Goal: Information Seeking & Learning: Learn about a topic

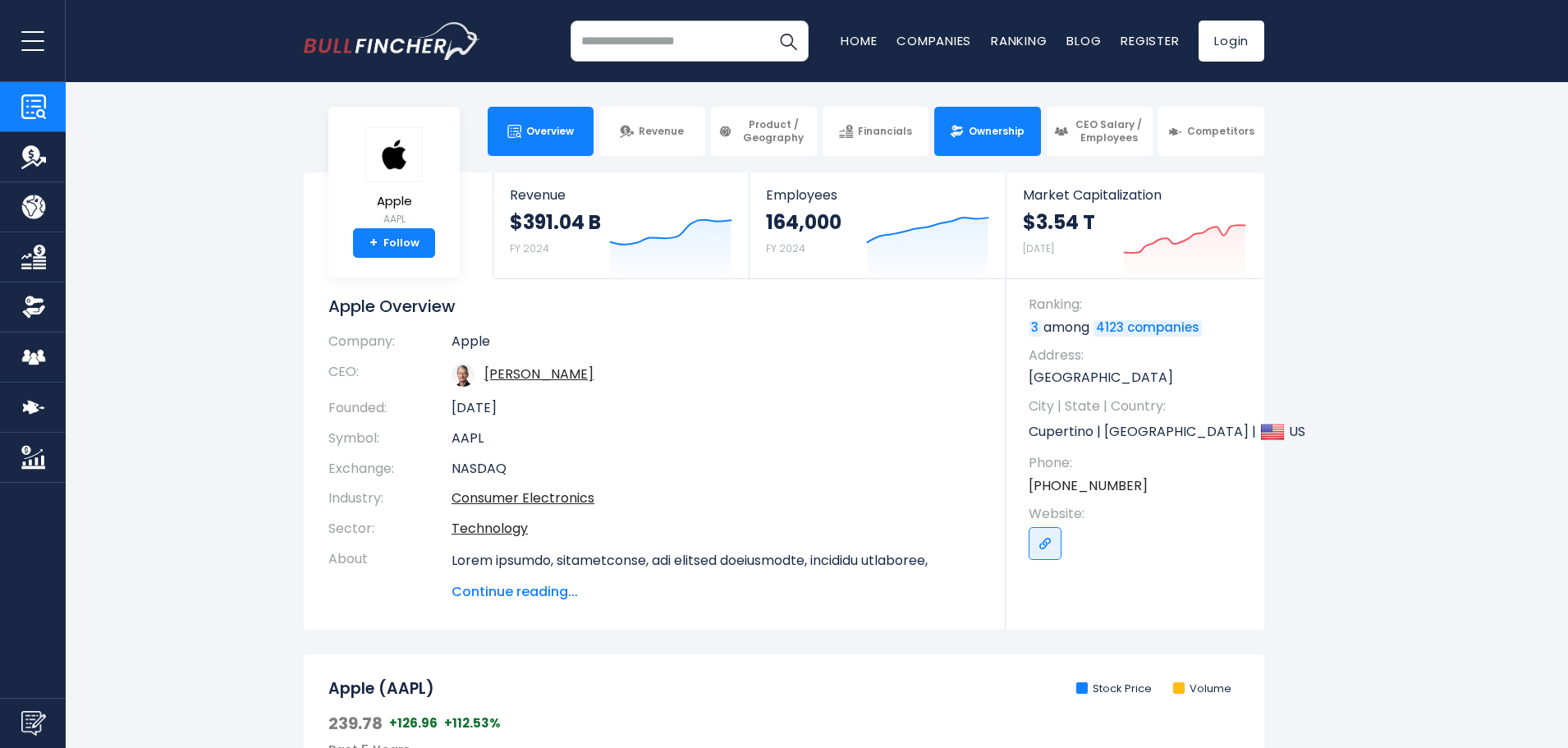
click at [994, 131] on span "Ownership" at bounding box center [997, 130] width 56 height 13
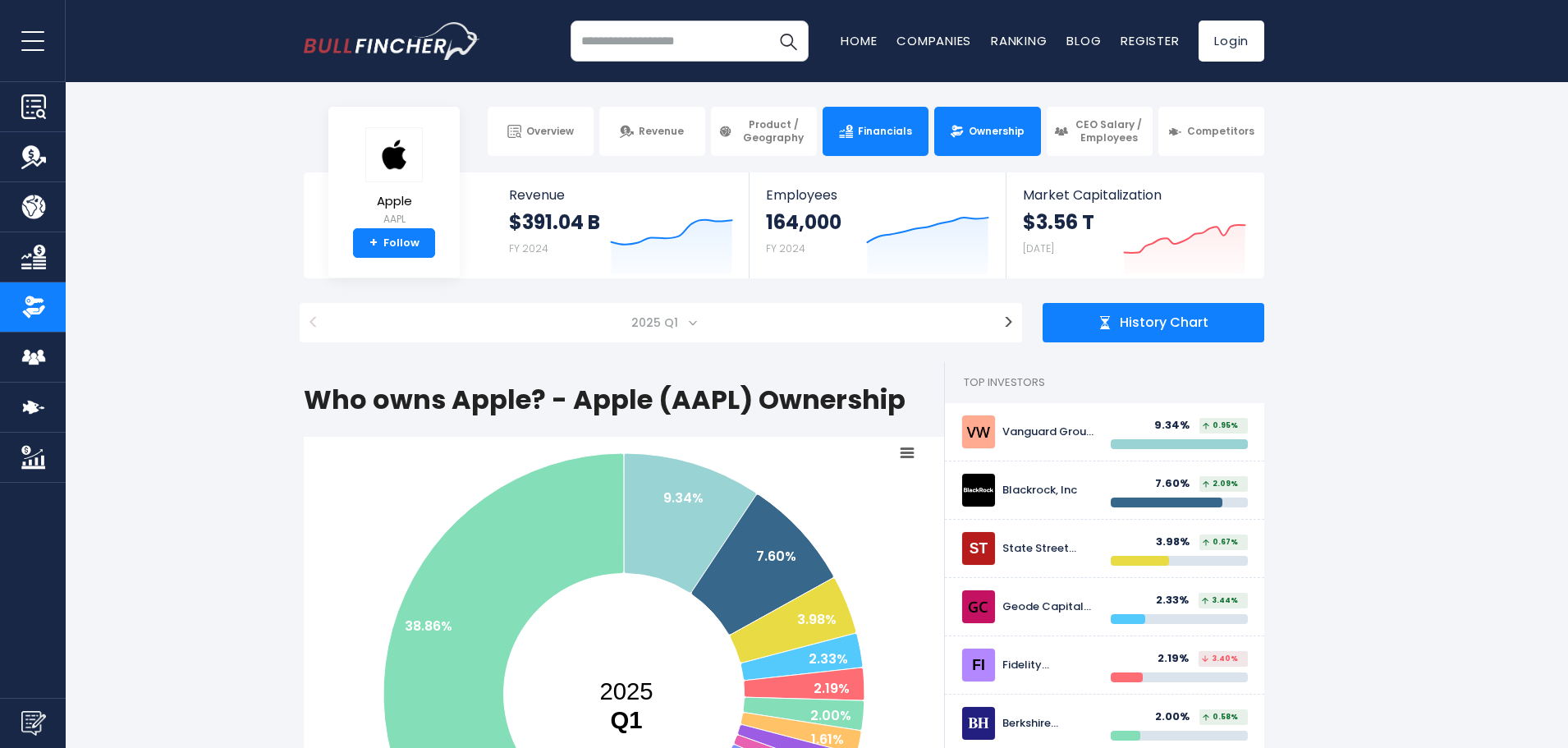
click at [853, 135] on img at bounding box center [846, 131] width 14 height 14
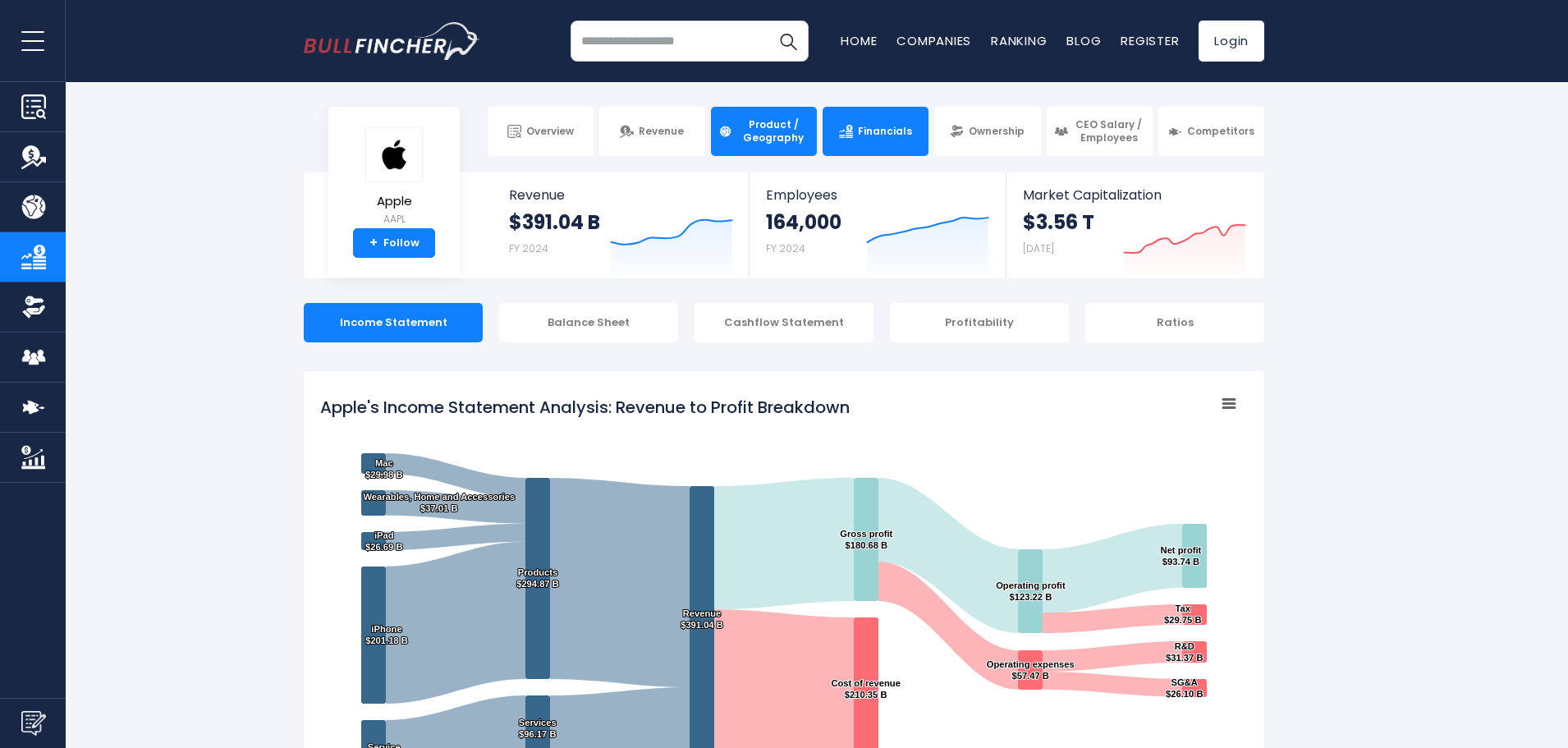
click at [787, 136] on span "Product / Geography" at bounding box center [773, 131] width 73 height 26
